Goal: Check status: Check status

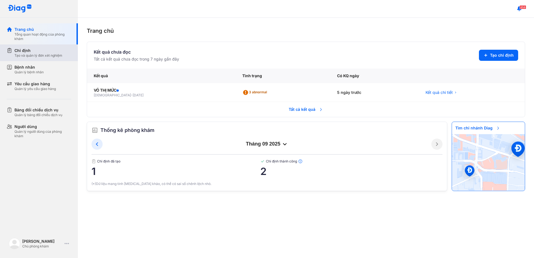
click at [35, 50] on div "Chỉ định" at bounding box center [38, 51] width 48 height 6
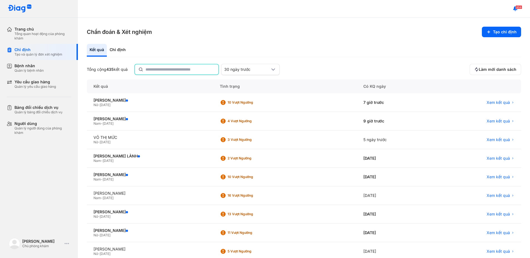
click at [166, 72] on input "text" at bounding box center [181, 70] width 70 height 10
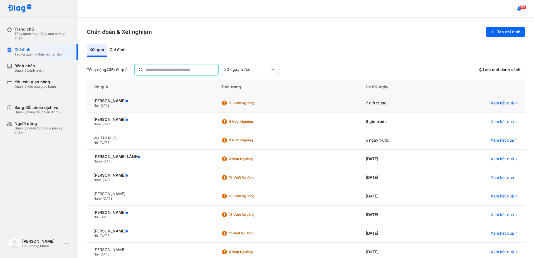
click at [496, 103] on span "Xem kết quả" at bounding box center [502, 103] width 23 height 5
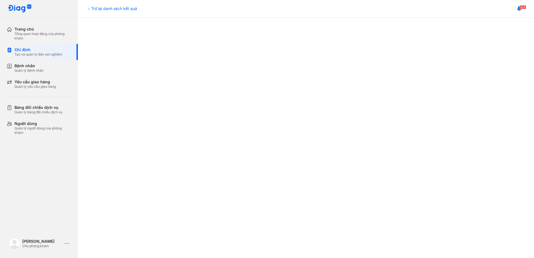
scroll to position [111, 0]
